Goal: Task Accomplishment & Management: Use online tool/utility

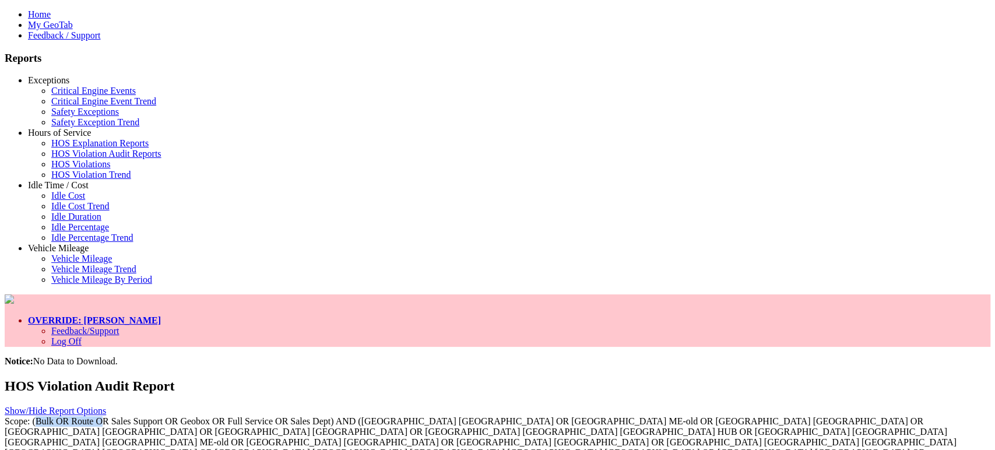
drag, startPoint x: 607, startPoint y: 129, endPoint x: 662, endPoint y: 129, distance: 54.8
click at [662, 416] on span "Scope: (Bulk OR Route OR Sales Support OR Geobox OR Full Service OR Sales Dept)…" at bounding box center [481, 442] width 952 height 52
type input "**********"
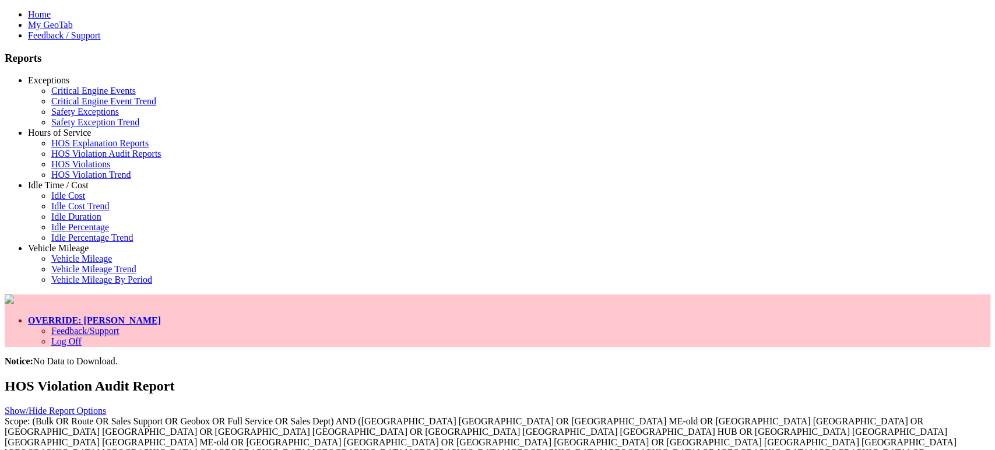
click at [161, 315] on link "OVERRIDE: [PERSON_NAME]" at bounding box center [94, 320] width 133 height 10
click at [82, 336] on link "Log Off" at bounding box center [66, 341] width 30 height 10
click at [161, 315] on link "OVERRIDE: [PERSON_NAME]" at bounding box center [94, 320] width 133 height 10
click at [82, 336] on link "Log Off" at bounding box center [66, 341] width 30 height 10
drag, startPoint x: 85, startPoint y: 142, endPoint x: 84, endPoint y: 153, distance: 10.6
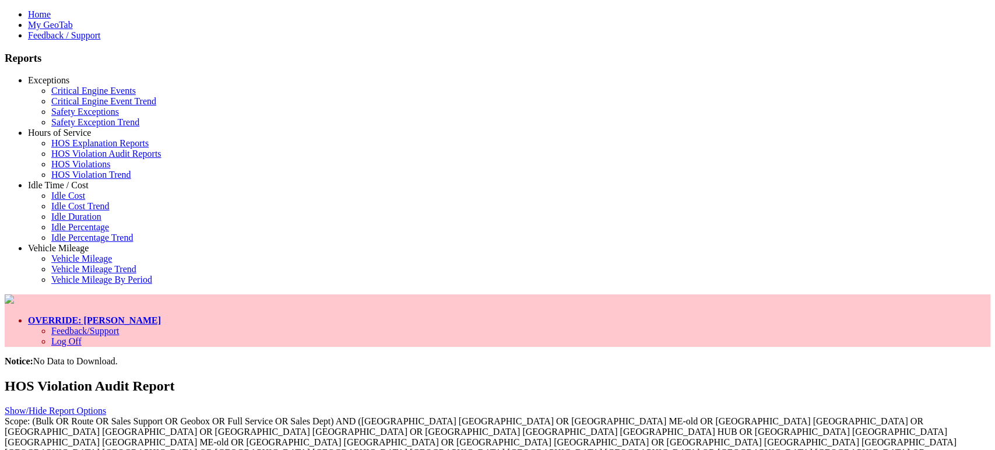
click at [69, 85] on link "Exceptions" at bounding box center [48, 80] width 41 height 10
